Goal: Task Accomplishment & Management: Use online tool/utility

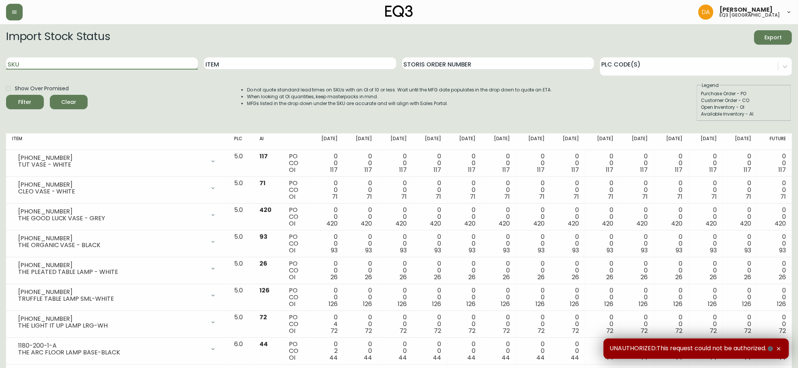
click at [15, 60] on input "SKU" at bounding box center [102, 63] width 192 height 12
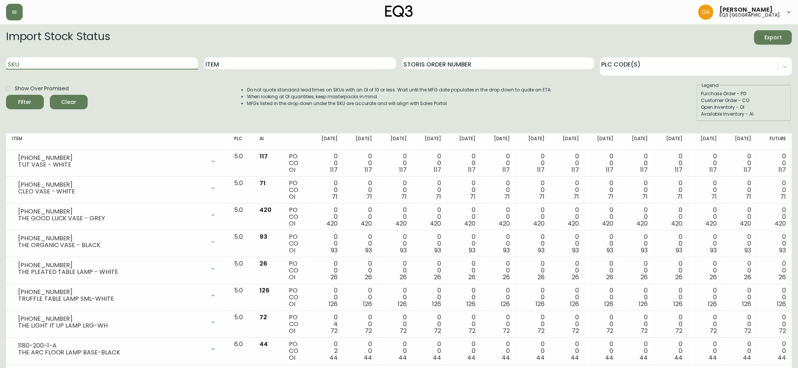
paste input "3020-383-4"
type input "3020-383-4"
click at [30, 102] on span "Filter" at bounding box center [25, 101] width 26 height 9
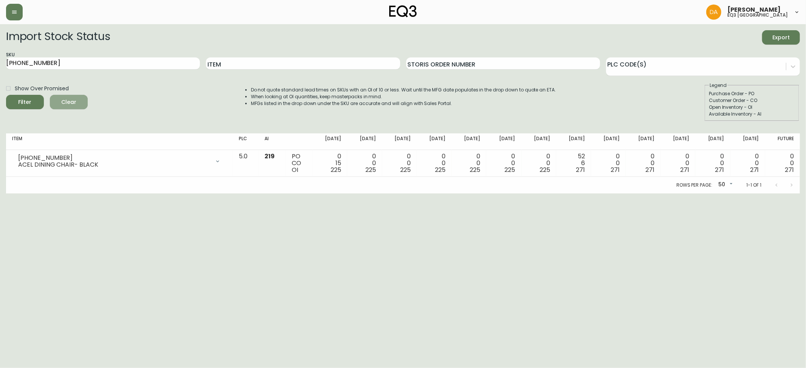
click at [69, 103] on span "Clear" at bounding box center [69, 101] width 26 height 9
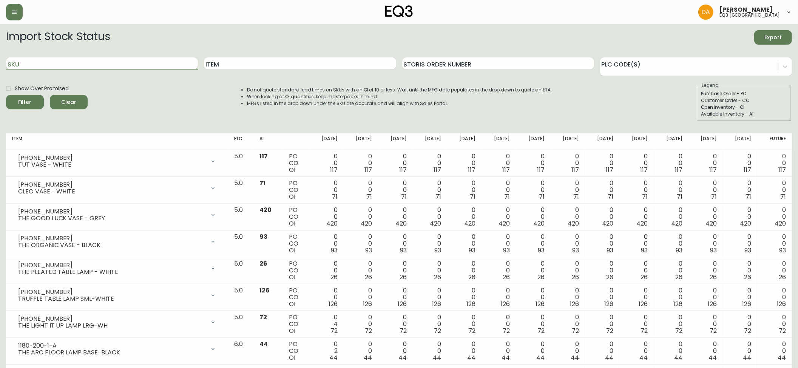
click at [29, 62] on input "SKU" at bounding box center [102, 63] width 192 height 12
paste input "3180-270-0-A"
type input "3180-270-0-A"
click at [31, 99] on span "Filter" at bounding box center [25, 101] width 26 height 9
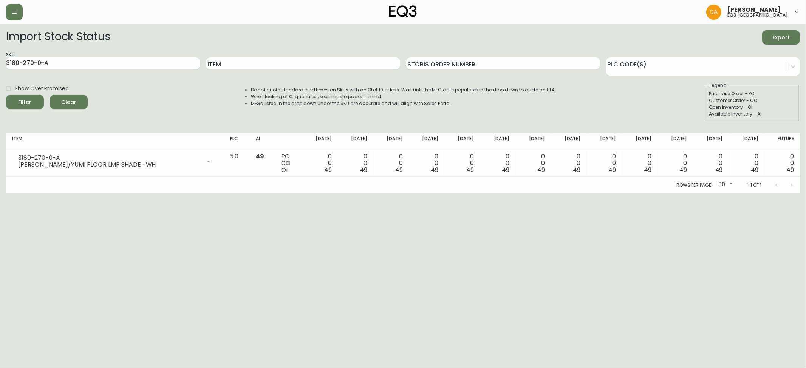
click at [783, 193] on html "Dominic Adam eq3 calgary Import Stock Status Export SKU 3180-270-0-A Item Stori…" at bounding box center [403, 96] width 806 height 193
click at [74, 100] on span "Clear" at bounding box center [69, 101] width 26 height 9
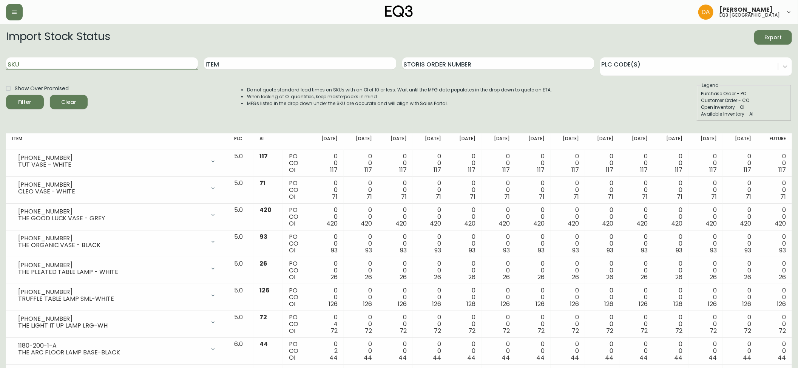
click at [27, 64] on input "SKU" at bounding box center [102, 63] width 192 height 12
paste input "[PHONE_NUMBER]"
type input "[PHONE_NUMBER]"
click at [26, 99] on div "Filter" at bounding box center [25, 101] width 13 height 9
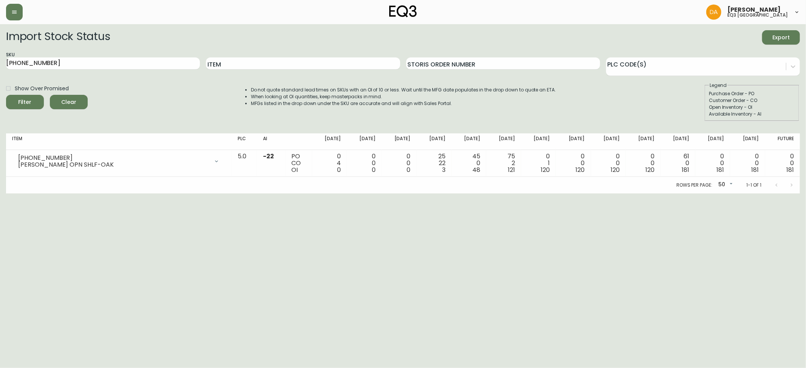
click at [780, 193] on html "Dominic Adam eq3 calgary Import Stock Status Export SKU 7130-432-16 Item Storis…" at bounding box center [403, 96] width 806 height 193
drag, startPoint x: 776, startPoint y: 245, endPoint x: 776, endPoint y: 17, distance: 228.1
click at [776, 193] on html "Dominic Adam eq3 calgary Import Stock Status Export SKU 7130-432-16 Item Storis…" at bounding box center [403, 96] width 806 height 193
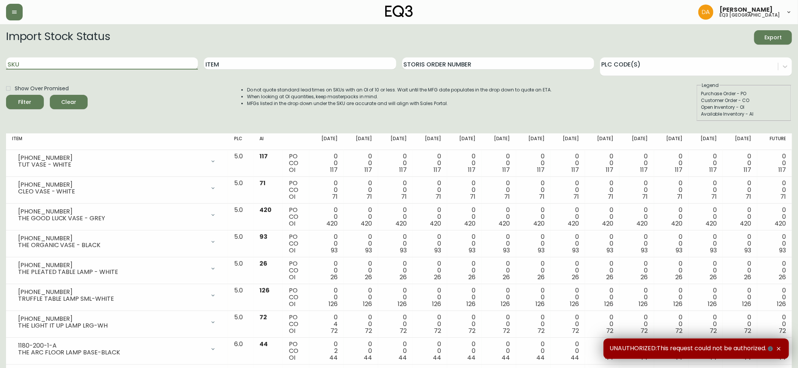
click at [31, 66] on input "SKU" at bounding box center [102, 63] width 192 height 12
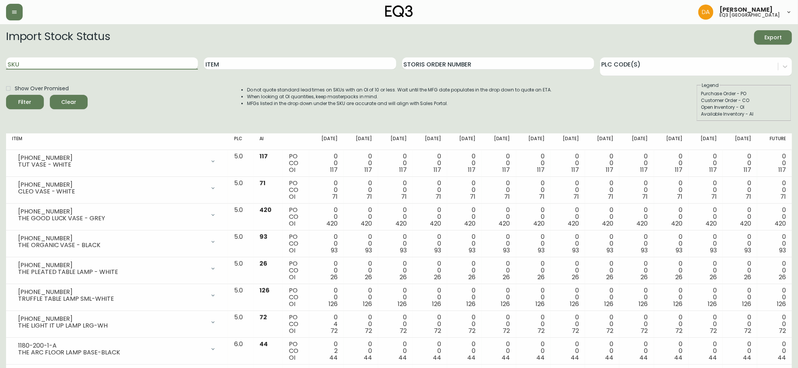
paste input "[PHONE_NUMBER]"
type input "[PHONE_NUMBER]"
click at [21, 99] on span "Filter" at bounding box center [25, 101] width 13 height 9
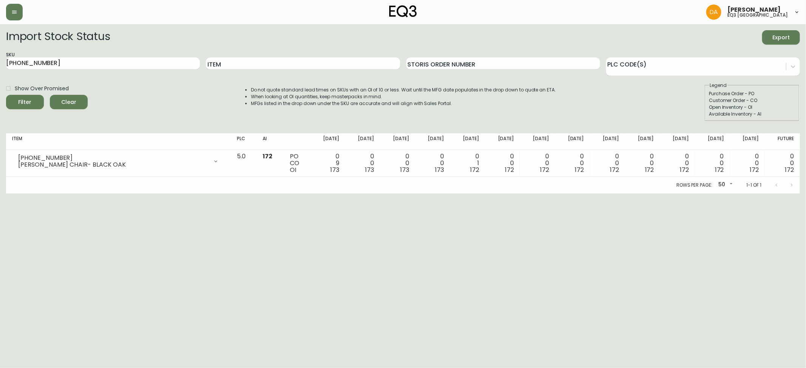
click at [64, 104] on span "Clear" at bounding box center [69, 101] width 26 height 9
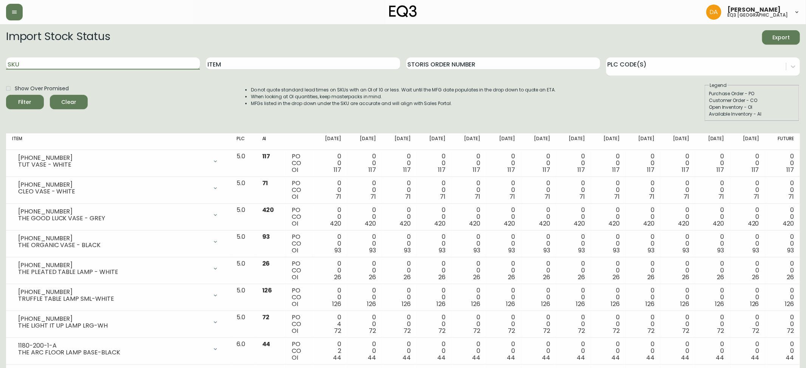
click at [22, 63] on input "SKU" at bounding box center [103, 63] width 194 height 12
paste input "[PHONE_NUMBER]"
type input "[PHONE_NUMBER]"
click at [24, 100] on icon "submit" at bounding box center [22, 101] width 9 height 9
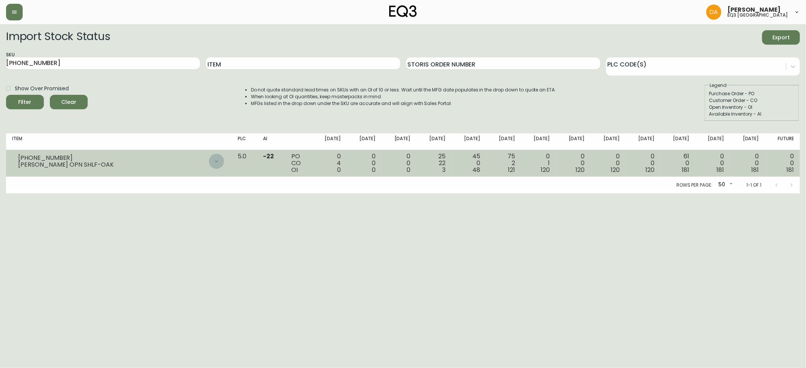
click at [218, 160] on icon at bounding box center [216, 161] width 3 height 2
